Goal: Communication & Community: Answer question/provide support

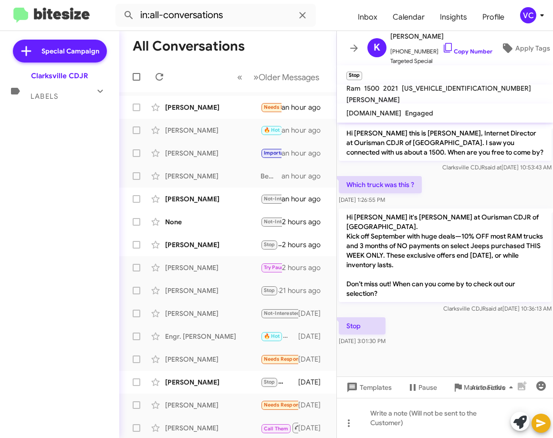
click at [476, 338] on div "Stop [DATE] 3:01:30 PM" at bounding box center [445, 331] width 217 height 32
click at [243, 105] on div "[PERSON_NAME]" at bounding box center [212, 108] width 95 height 10
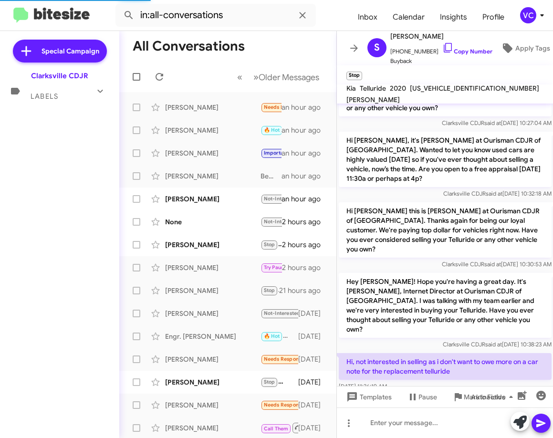
scroll to position [44, 0]
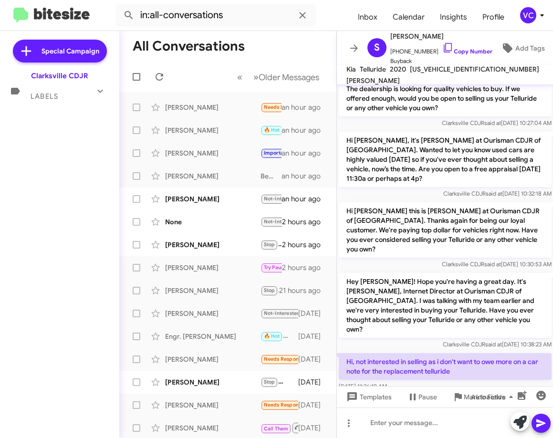
click at [490, 359] on p "Hi, not interested in selling as i don't want to owe more on a car note for the…" at bounding box center [445, 366] width 213 height 27
click at [488, 359] on p "Hi, not interested in selling as i don't want to owe more on a car note for the…" at bounding box center [445, 366] width 213 height 27
click at [459, 56] on span "Buyback" at bounding box center [441, 61] width 102 height 10
click at [471, 48] on link "Copy Number" at bounding box center [467, 51] width 50 height 7
click at [475, 294] on p "Hey [PERSON_NAME]! Hope you're having a great day. It's [PERSON_NAME], Internet…" at bounding box center [445, 305] width 213 height 65
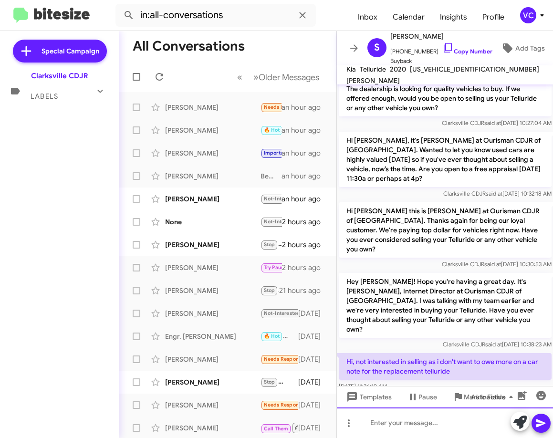
click at [435, 424] on div at bounding box center [445, 422] width 217 height 31
click at [540, 422] on icon at bounding box center [540, 423] width 9 height 8
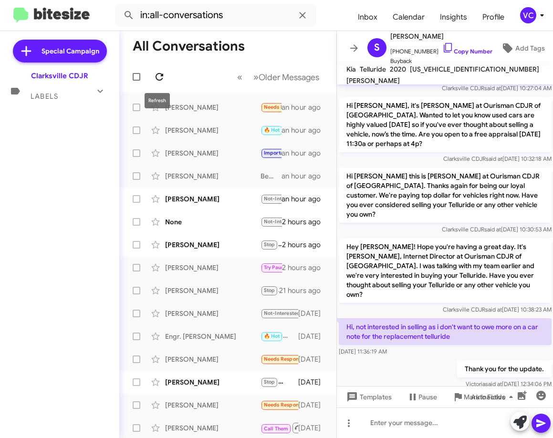
click at [159, 76] on icon at bounding box center [159, 76] width 11 height 11
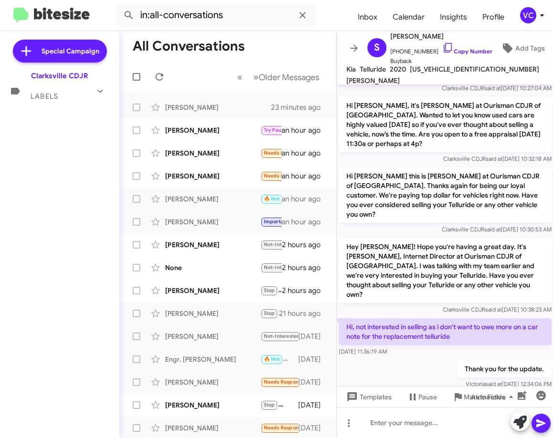
drag, startPoint x: 514, startPoint y: 296, endPoint x: 521, endPoint y: 289, distance: 10.1
click at [517, 294] on div "Hey [PERSON_NAME]! Hope you're having a great day. It's [PERSON_NAME], Internet…" at bounding box center [445, 276] width 217 height 80
click at [461, 325] on p "Hi, not interested in selling as i don't want to owe more on a car note for the…" at bounding box center [445, 331] width 213 height 27
click at [253, 132] on div "[PERSON_NAME]" at bounding box center [212, 130] width 95 height 10
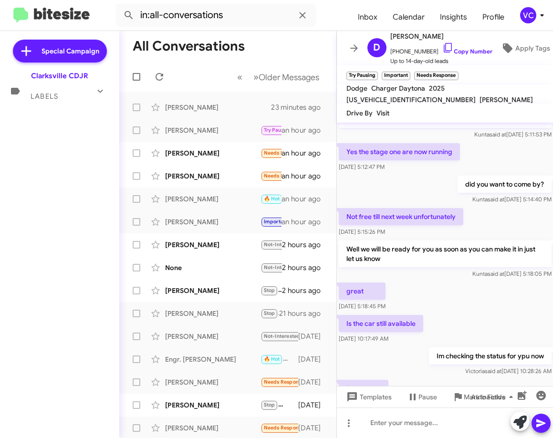
scroll to position [227, 0]
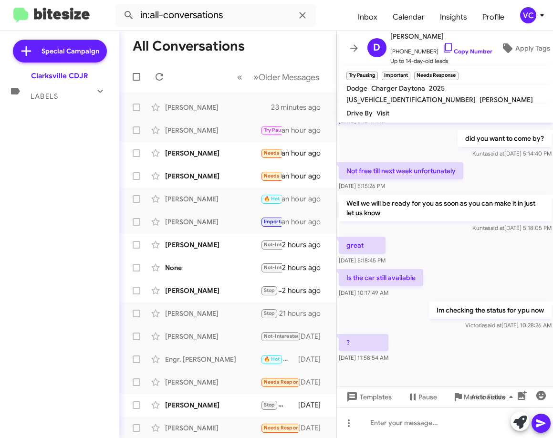
drag, startPoint x: 495, startPoint y: 346, endPoint x: 496, endPoint y: 311, distance: 34.4
click at [495, 346] on div "? [DATE] 11:58:54 AM" at bounding box center [445, 348] width 217 height 32
click at [495, 246] on div "great [DATE] 5:18:45 PM" at bounding box center [445, 251] width 217 height 32
click at [485, 335] on div "? [DATE] 11:58:54 AM" at bounding box center [445, 348] width 217 height 32
click at [485, 334] on div "? [DATE] 11:58:54 AM" at bounding box center [445, 348] width 217 height 32
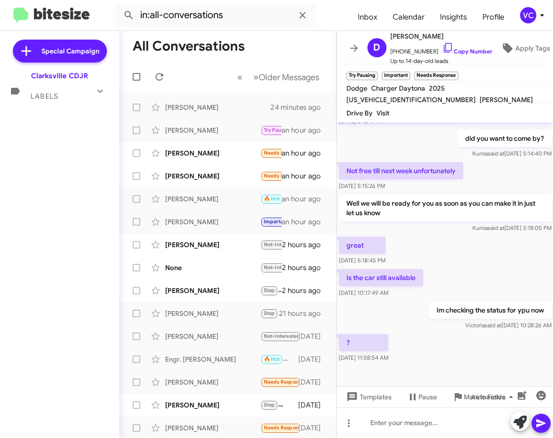
click at [485, 334] on div "? [DATE] 11:58:54 AM" at bounding box center [445, 348] width 217 height 32
click at [485, 248] on div "great [DATE] 5:18:45 PM" at bounding box center [445, 251] width 217 height 32
click at [470, 351] on div "? [DATE] 11:58:54 AM" at bounding box center [445, 348] width 217 height 32
click at [474, 349] on div "? [DATE] 11:58:54 AM" at bounding box center [445, 348] width 217 height 32
drag, startPoint x: 474, startPoint y: 349, endPoint x: 479, endPoint y: 293, distance: 55.6
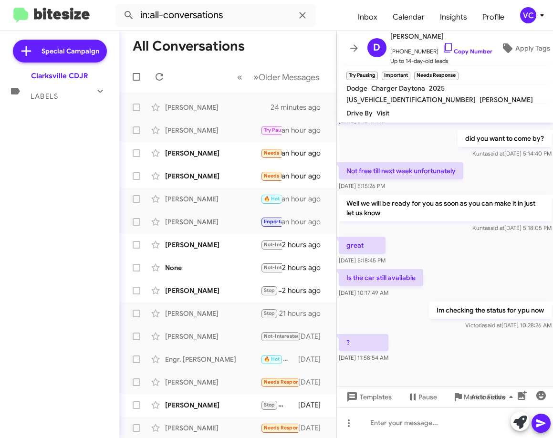
click at [474, 345] on div "? [DATE] 11:58:54 AM" at bounding box center [445, 348] width 217 height 32
click at [485, 235] on div "great [DATE] 5:18:45 PM" at bounding box center [445, 251] width 217 height 32
click at [478, 337] on div "? [DATE] 11:58:54 AM" at bounding box center [445, 348] width 217 height 32
click at [378, 432] on div at bounding box center [445, 422] width 217 height 31
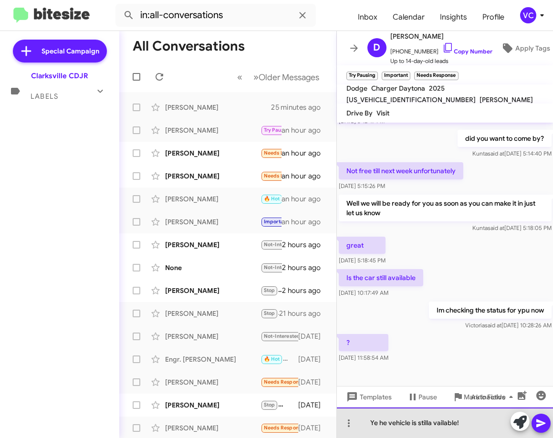
click at [376, 424] on div "Ye he vehicle is stilla vailable!" at bounding box center [445, 422] width 217 height 31
click at [384, 422] on div "Yes he vehicle is stilla vailable!" at bounding box center [445, 422] width 217 height 31
click at [437, 423] on div "Yes the vehicle is stilla vailable!" at bounding box center [445, 422] width 217 height 31
click at [490, 428] on div "Yes the vehicle is still available!" at bounding box center [445, 422] width 217 height 31
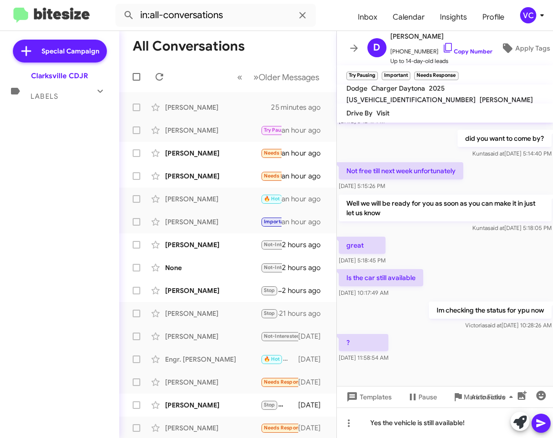
click at [541, 424] on icon at bounding box center [540, 423] width 9 height 8
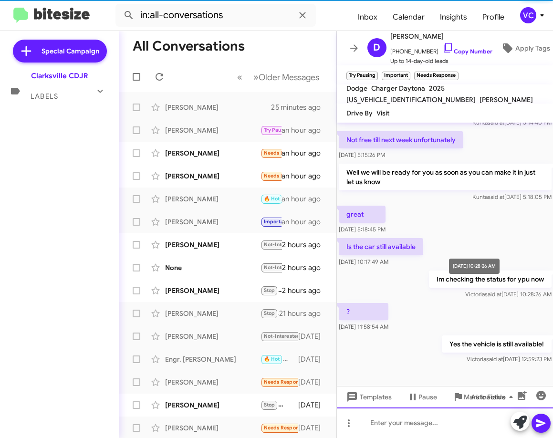
scroll to position [262, 0]
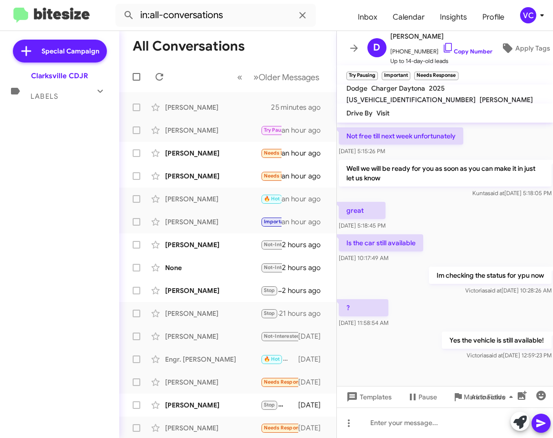
click at [485, 272] on p "Im checking the status for ypu now" at bounding box center [489, 275] width 123 height 17
click at [479, 354] on cdk-virtual-scroll-viewport "Hi [PERSON_NAME] this is [PERSON_NAME], Internet Director at Ourisman CDJR of […" at bounding box center [445, 254] width 217 height 263
click at [481, 363] on div at bounding box center [445, 378] width 217 height 33
drag, startPoint x: 481, startPoint y: 363, endPoint x: 497, endPoint y: 277, distance: 87.7
click at [481, 363] on div at bounding box center [445, 378] width 217 height 33
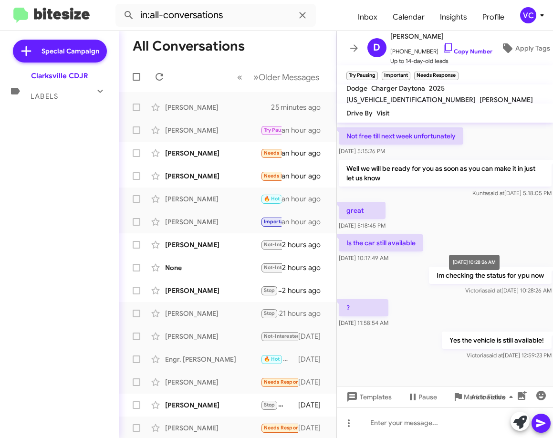
click at [497, 287] on span "[PERSON_NAME] said at [DATE] 10:28:26 AM" at bounding box center [508, 290] width 86 height 7
click at [206, 155] on div "[PERSON_NAME]" at bounding box center [212, 153] width 95 height 10
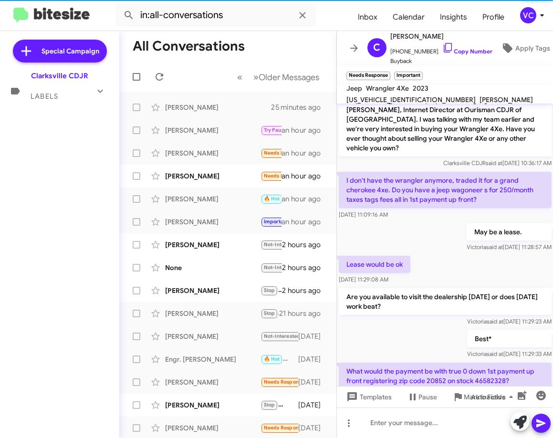
click at [340, 328] on div "Best* [PERSON_NAME] said at [DATE] 11:29:33 AM" at bounding box center [445, 344] width 217 height 32
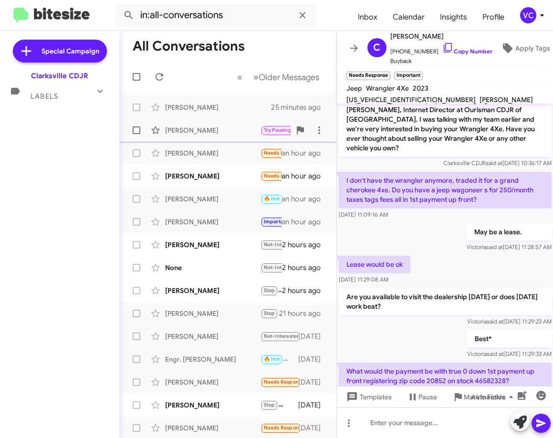
drag, startPoint x: 220, startPoint y: 124, endPoint x: 224, endPoint y: 128, distance: 5.4
click at [221, 124] on div "[PERSON_NAME] Try Pausing Important Needs Response ? an hour ago" at bounding box center [228, 130] width 202 height 19
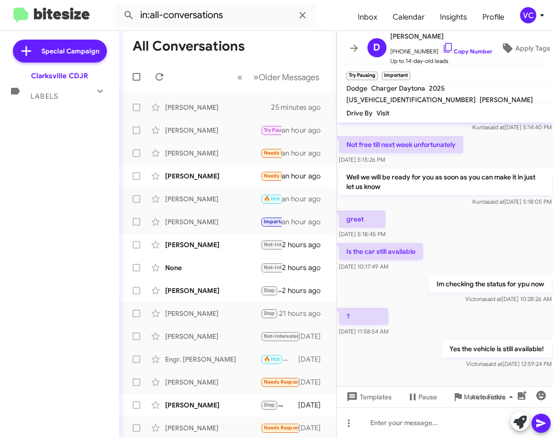
scroll to position [262, 0]
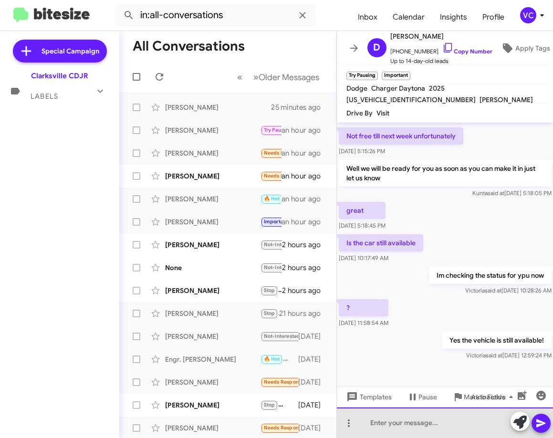
click at [422, 434] on div at bounding box center [445, 422] width 217 height 31
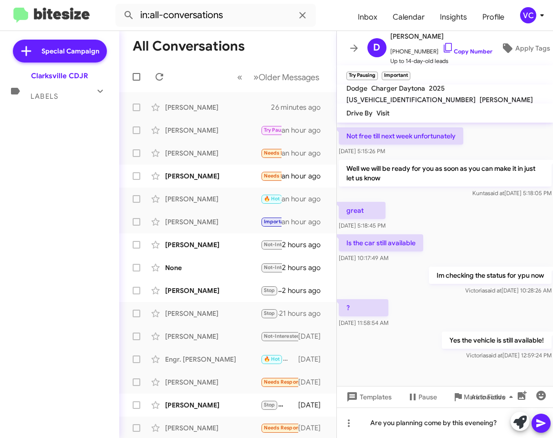
drag, startPoint x: 479, startPoint y: 417, endPoint x: 419, endPoint y: 186, distance: 238.4
click at [418, 188] on div "[PERSON_NAME] said at [DATE] 5:18:05 PM" at bounding box center [445, 193] width 213 height 10
drag, startPoint x: 492, startPoint y: 220, endPoint x: 487, endPoint y: 253, distance: 33.3
click at [492, 221] on div "great [DATE] 5:18:45 PM" at bounding box center [445, 216] width 217 height 32
click at [538, 425] on icon at bounding box center [540, 423] width 9 height 8
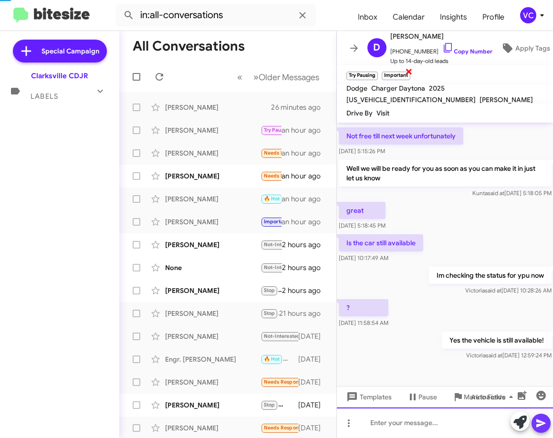
scroll to position [0, 0]
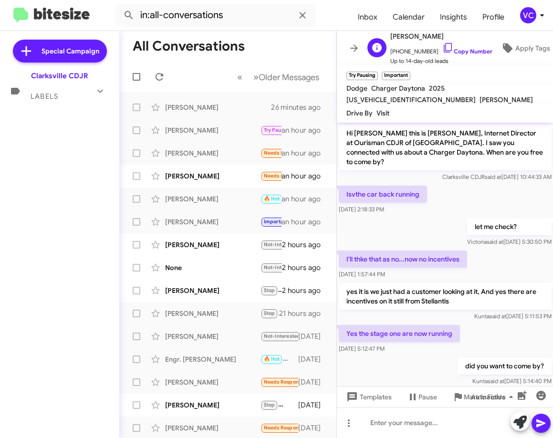
click at [456, 43] on span "[PHONE_NUMBER] Copy Number" at bounding box center [441, 49] width 102 height 14
click at [483, 48] on link "Copy Number" at bounding box center [467, 51] width 50 height 7
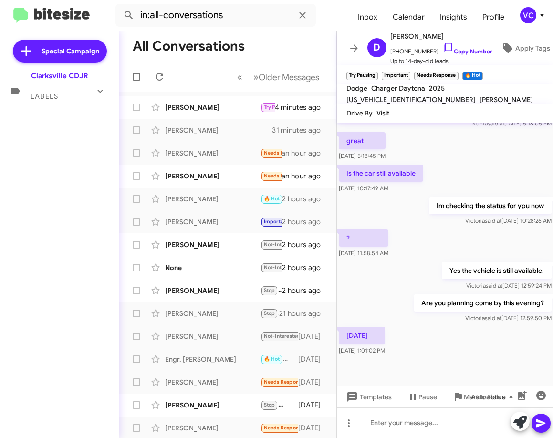
click at [497, 336] on div "[DATE] 1:01:02 PM" at bounding box center [445, 341] width 217 height 32
click at [477, 341] on div "[DATE] 1:01:02 PM" at bounding box center [445, 341] width 217 height 32
drag, startPoint x: 435, startPoint y: 248, endPoint x: 448, endPoint y: 305, distance: 59.0
click at [434, 248] on div "? [DATE] 11:58:54 AM" at bounding box center [445, 243] width 217 height 32
click at [460, 348] on cdk-virtual-scroll-viewport "Hi [PERSON_NAME] this is [PERSON_NAME], Internet Director at Ourisman CDJR of […" at bounding box center [445, 254] width 217 height 263
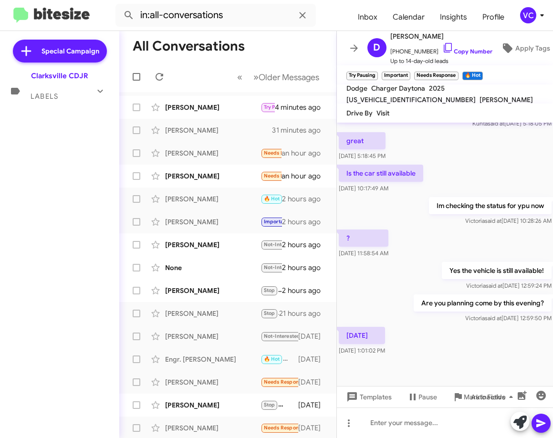
click at [389, 292] on div "Are you planning come by this evening? [PERSON_NAME] said at [DATE] 12:59:50 PM" at bounding box center [445, 308] width 217 height 32
click at [474, 342] on div "[DATE] 1:01:02 PM" at bounding box center [445, 341] width 217 height 32
click at [476, 346] on div "[DATE] 1:01:02 PM" at bounding box center [445, 341] width 217 height 32
drag, startPoint x: 401, startPoint y: 283, endPoint x: 434, endPoint y: 319, distance: 48.6
click at [401, 292] on div "Are you planning come by this evening? [PERSON_NAME] said at [DATE] 12:59:50 PM" at bounding box center [445, 308] width 217 height 32
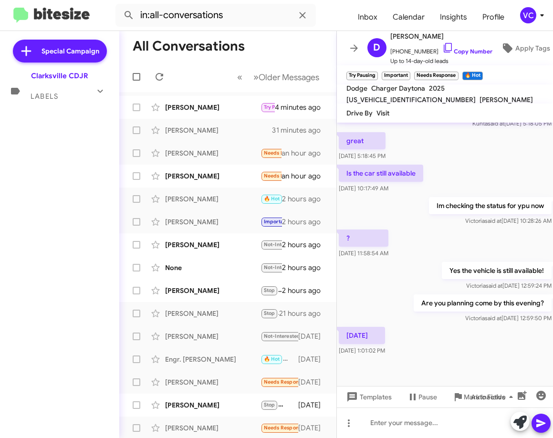
click at [465, 341] on div "[DATE] 1:01:02 PM" at bounding box center [445, 341] width 217 height 32
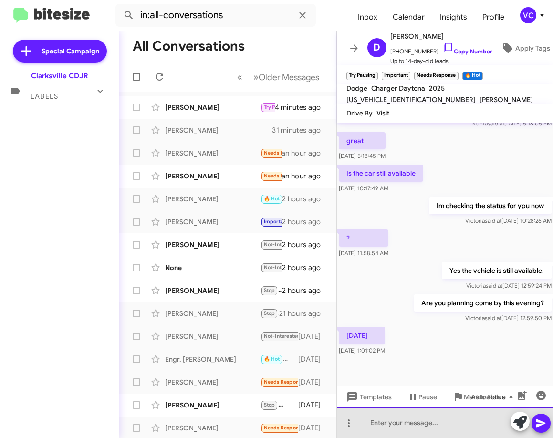
click at [410, 431] on div at bounding box center [445, 422] width 217 height 31
click at [432, 426] on div at bounding box center [445, 422] width 217 height 31
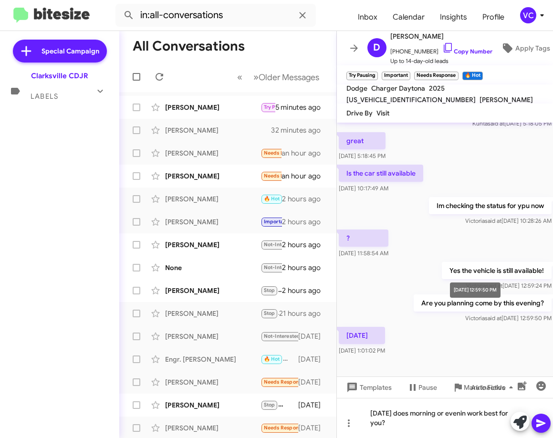
drag, startPoint x: 453, startPoint y: 418, endPoint x: 498, endPoint y: 347, distance: 84.5
click at [484, 314] on span "[PERSON_NAME] said at [DATE] 12:59:50 PM" at bounding box center [508, 317] width 86 height 7
drag, startPoint x: 460, startPoint y: 406, endPoint x: 517, endPoint y: 339, distance: 88.0
click at [509, 262] on p "Yes the vehicle is still available!" at bounding box center [496, 270] width 110 height 17
click at [507, 331] on div "[DATE] 1:01:02 PM" at bounding box center [445, 341] width 217 height 32
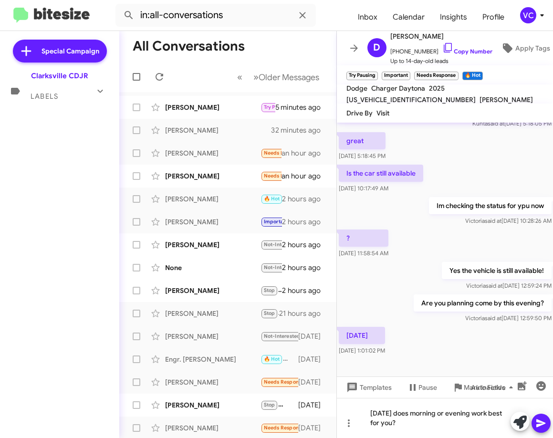
click at [476, 340] on div "[DATE] 1:01:02 PM" at bounding box center [445, 341] width 217 height 32
click at [402, 435] on div "[DATE] does morning or evening work best for you?" at bounding box center [445, 418] width 217 height 40
click at [403, 424] on div "[DATE] does morning or evening work best for you?" at bounding box center [445, 418] width 217 height 40
click at [464, 426] on div "[DATE] does morning or evening work best for you?" at bounding box center [445, 418] width 217 height 40
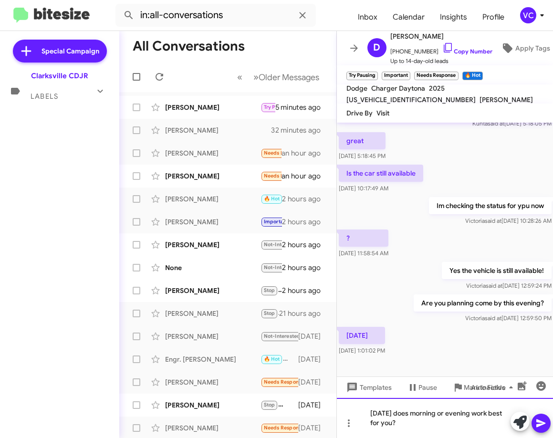
click at [464, 426] on div "[DATE] does morning or evening work best for you?" at bounding box center [445, 418] width 217 height 40
click at [536, 424] on button at bounding box center [540, 423] width 19 height 19
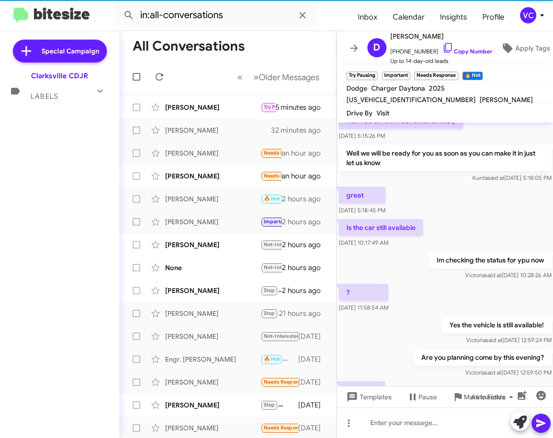
click at [500, 269] on div "Hi [PERSON_NAME] this is [PERSON_NAME], Internet Director at Ourisman CDJR of […" at bounding box center [445, 144] width 217 height 599
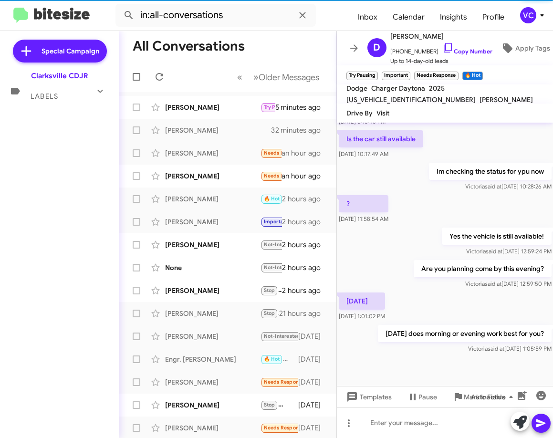
scroll to position [367, 0]
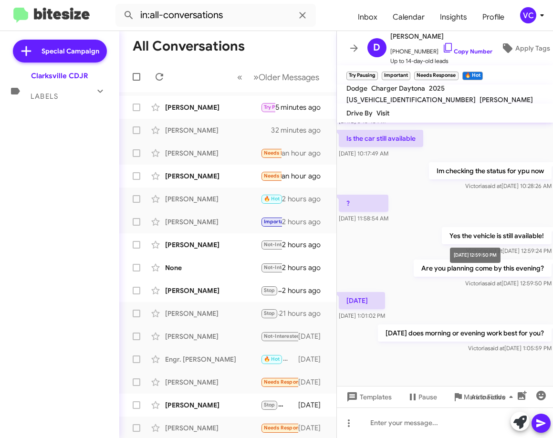
click at [480, 279] on span "[PERSON_NAME] said at [DATE] 12:59:50 PM" at bounding box center [508, 282] width 86 height 7
click at [467, 216] on div "[DATE] 12:59:24 PM" at bounding box center [475, 222] width 50 height 15
click at [482, 309] on div "[DATE] 1:01:02 PM" at bounding box center [445, 306] width 217 height 32
drag, startPoint x: 484, startPoint y: 190, endPoint x: 479, endPoint y: 188, distance: 5.8
click at [481, 193] on div "? [DATE] 11:58:54 AM" at bounding box center [445, 209] width 217 height 32
